Goal: Find specific page/section: Find specific page/section

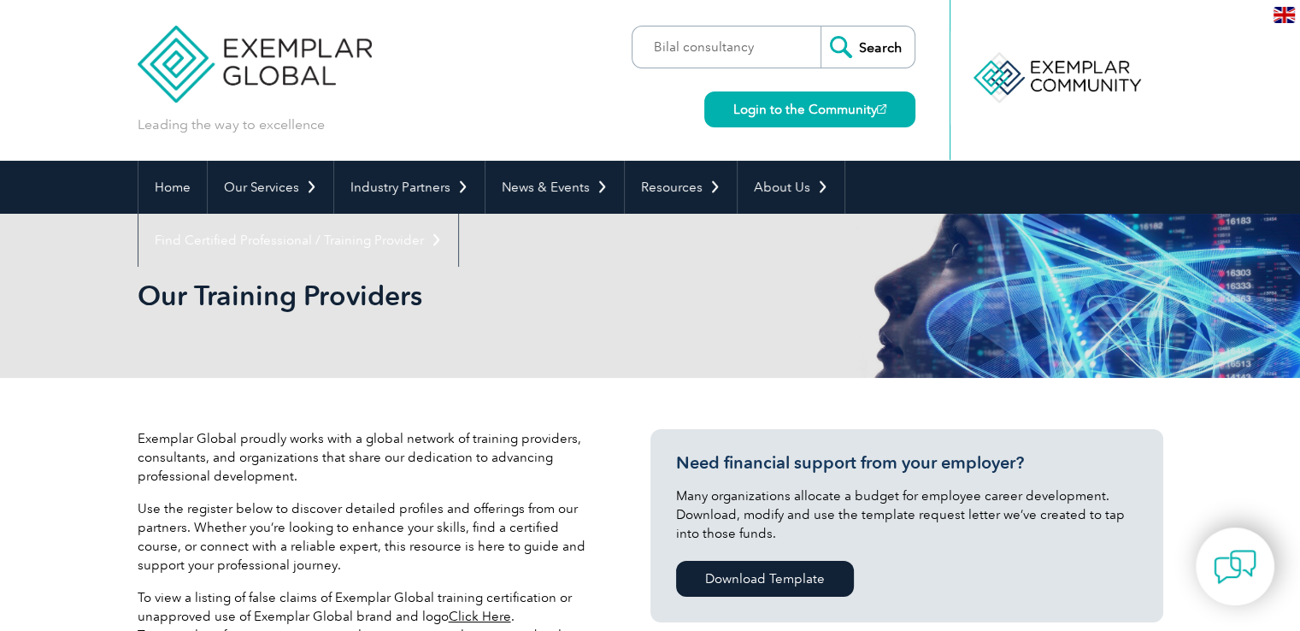
type input "Bilal consultancy"
click at [821, 26] on input "Search" at bounding box center [868, 46] width 94 height 41
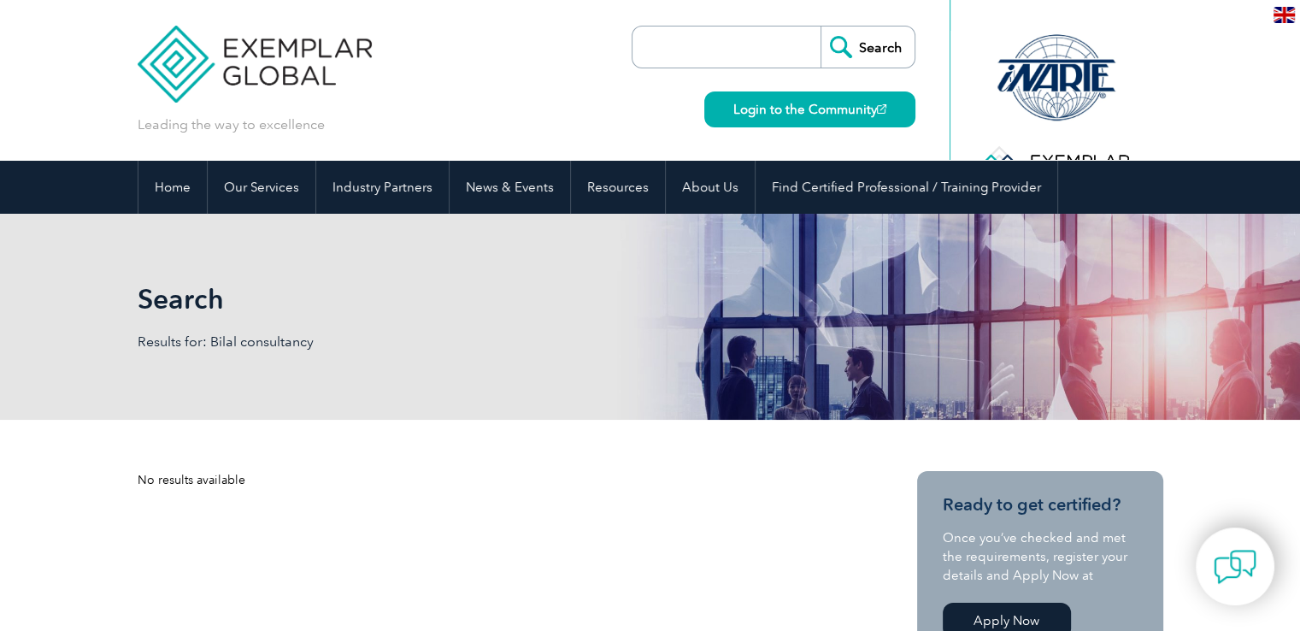
click at [723, 52] on input "search" at bounding box center [730, 46] width 179 height 41
click at [188, 62] on img at bounding box center [255, 51] width 235 height 103
